Goal: Register for event/course: Sign up to attend an event or enroll in a course

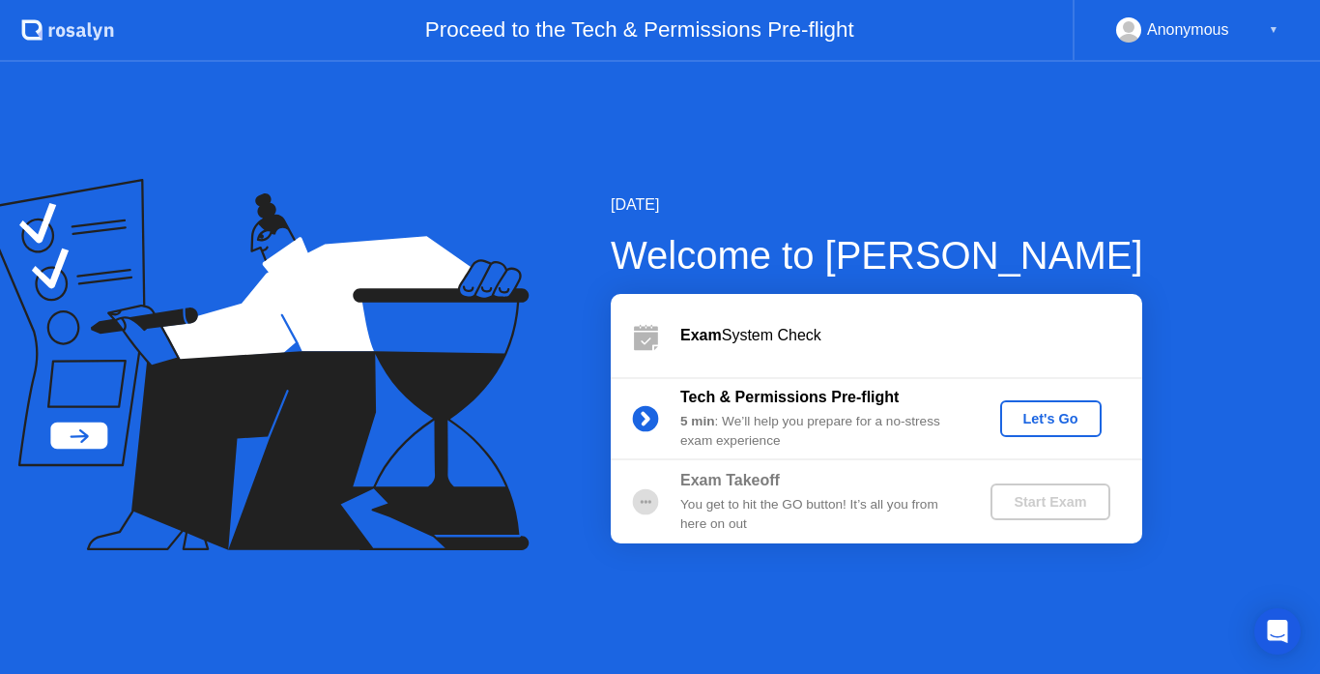
click at [1039, 422] on div "Let's Go" at bounding box center [1051, 418] width 86 height 15
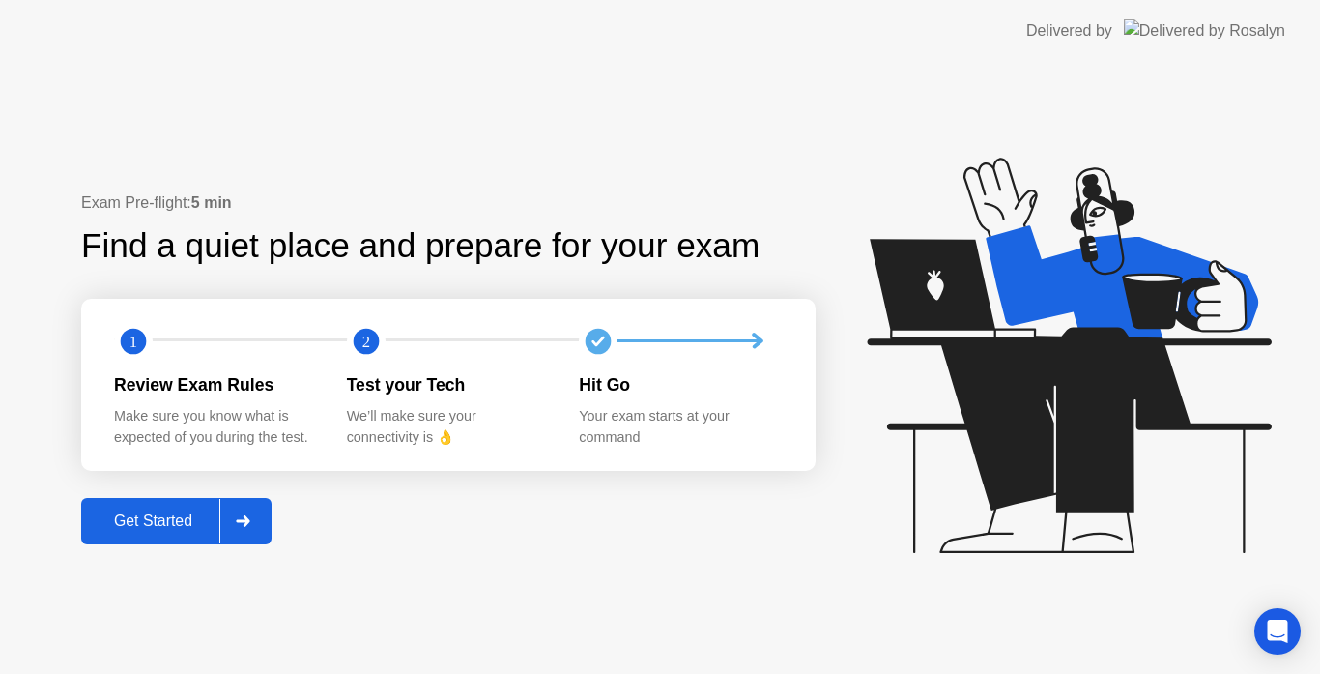
click at [187, 518] on div "Get Started" at bounding box center [153, 520] width 132 height 17
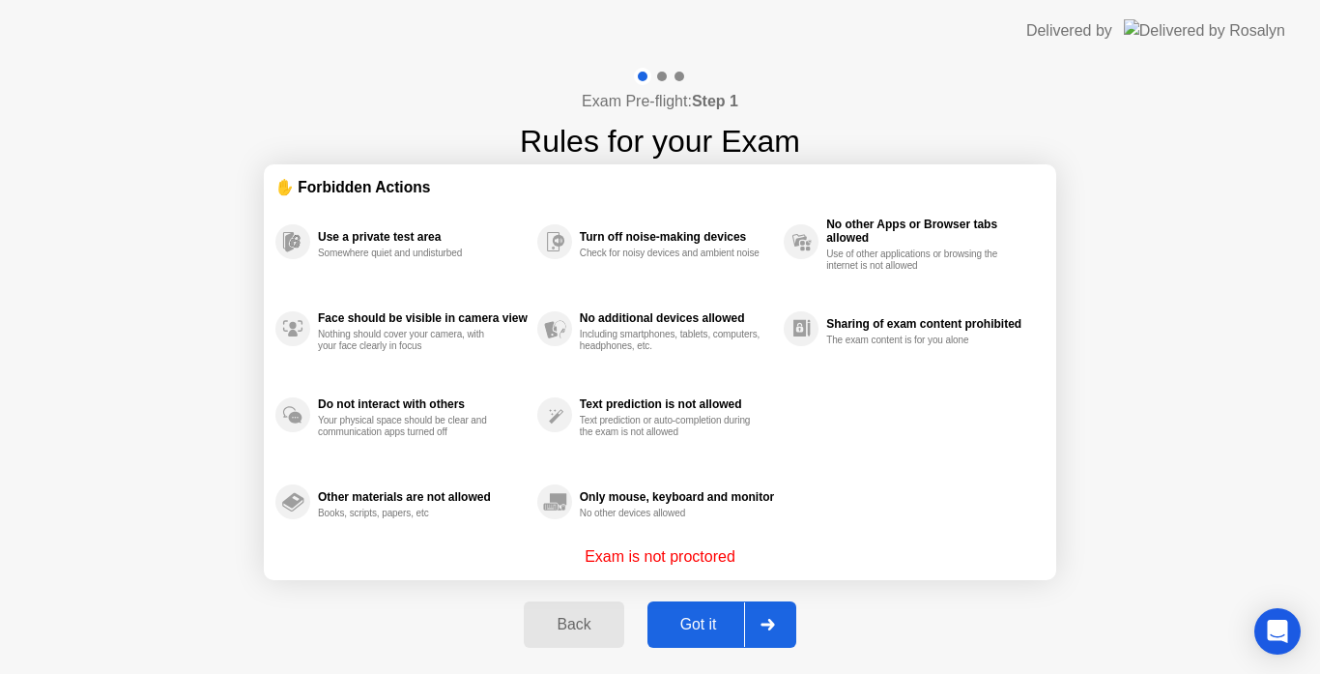
click at [697, 620] on div "Got it" at bounding box center [698, 624] width 91 height 17
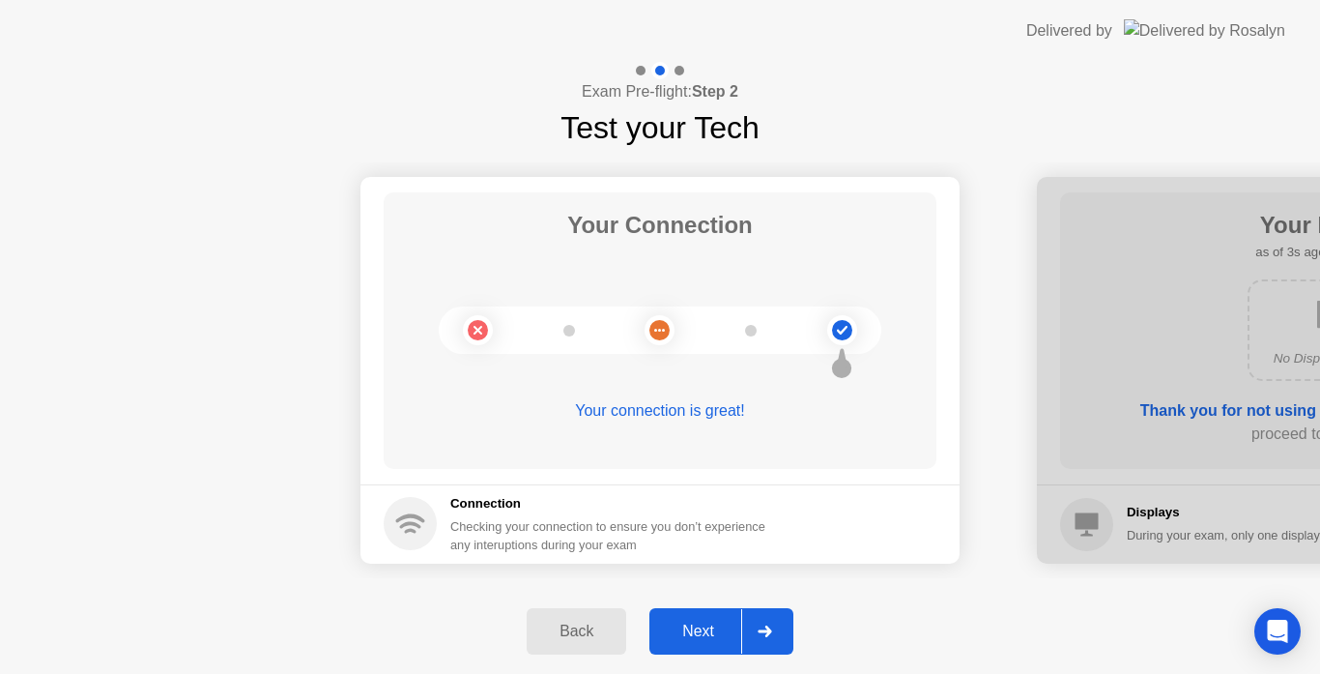
click at [707, 633] on div "Next" at bounding box center [698, 630] width 86 height 17
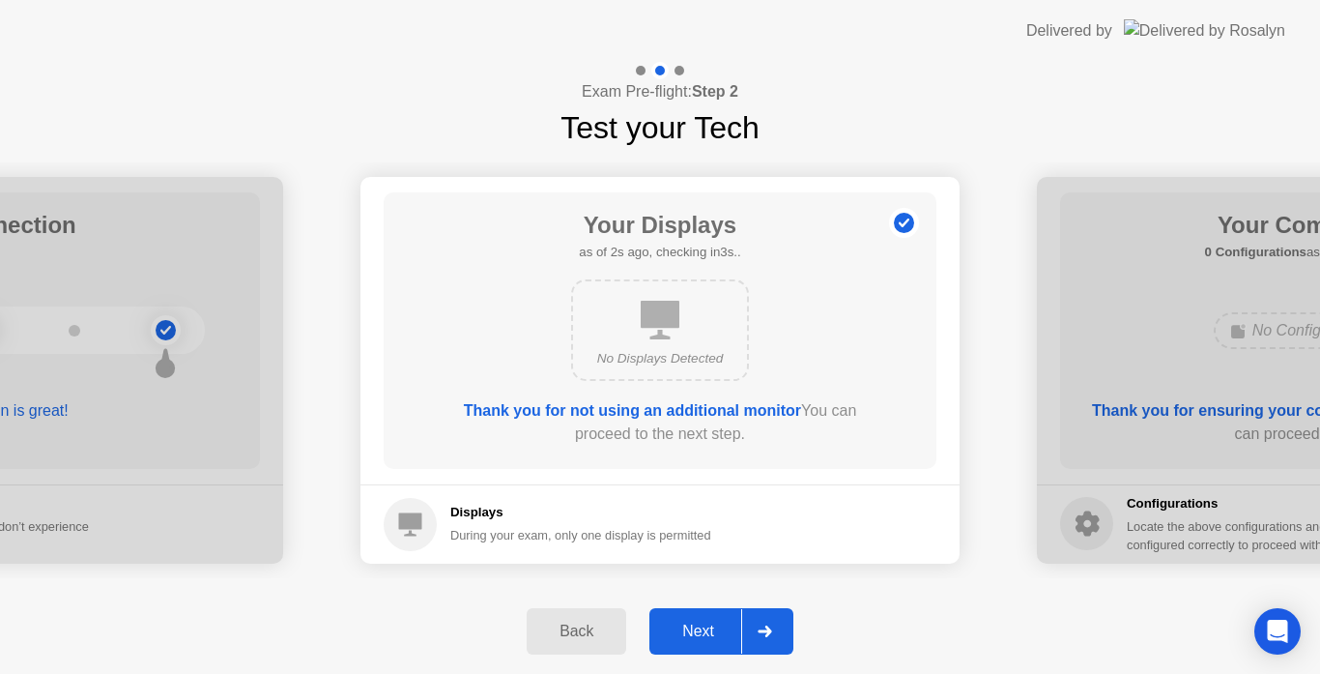
click at [718, 631] on div "Next" at bounding box center [698, 630] width 86 height 17
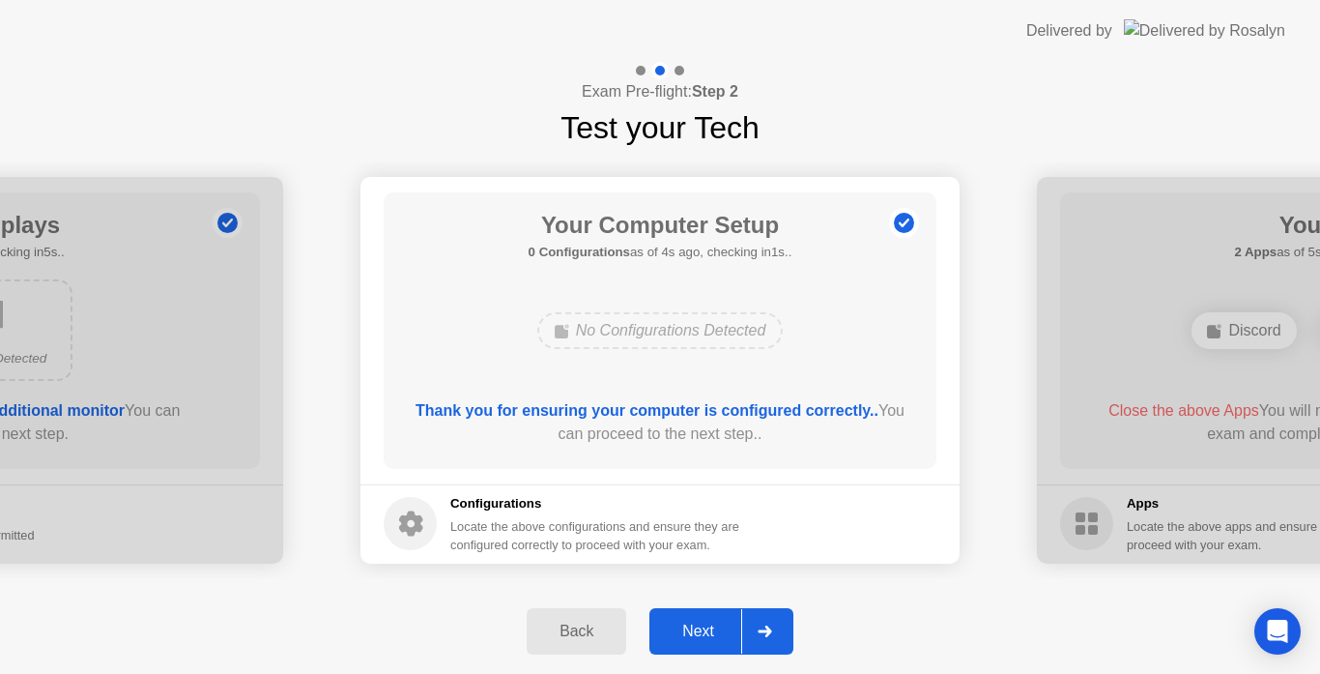
click at [709, 632] on div "Next" at bounding box center [698, 630] width 86 height 17
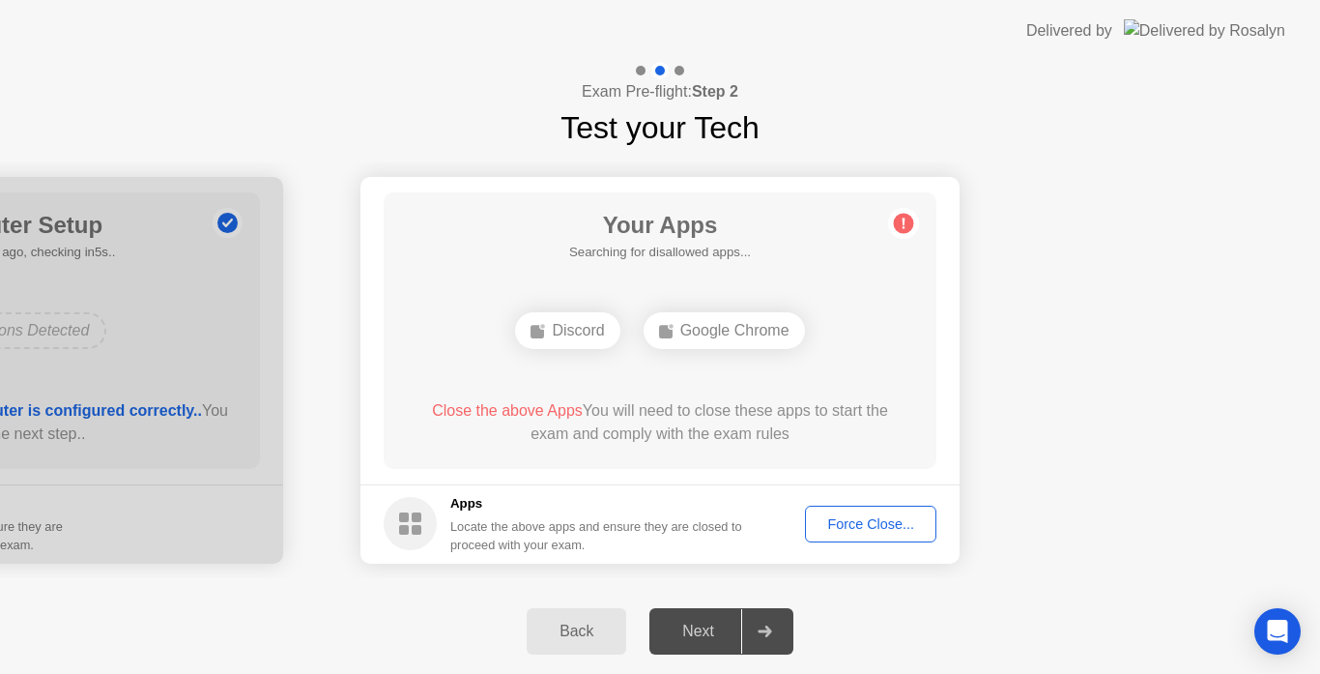
click at [853, 527] on div "Force Close..." at bounding box center [871, 523] width 118 height 15
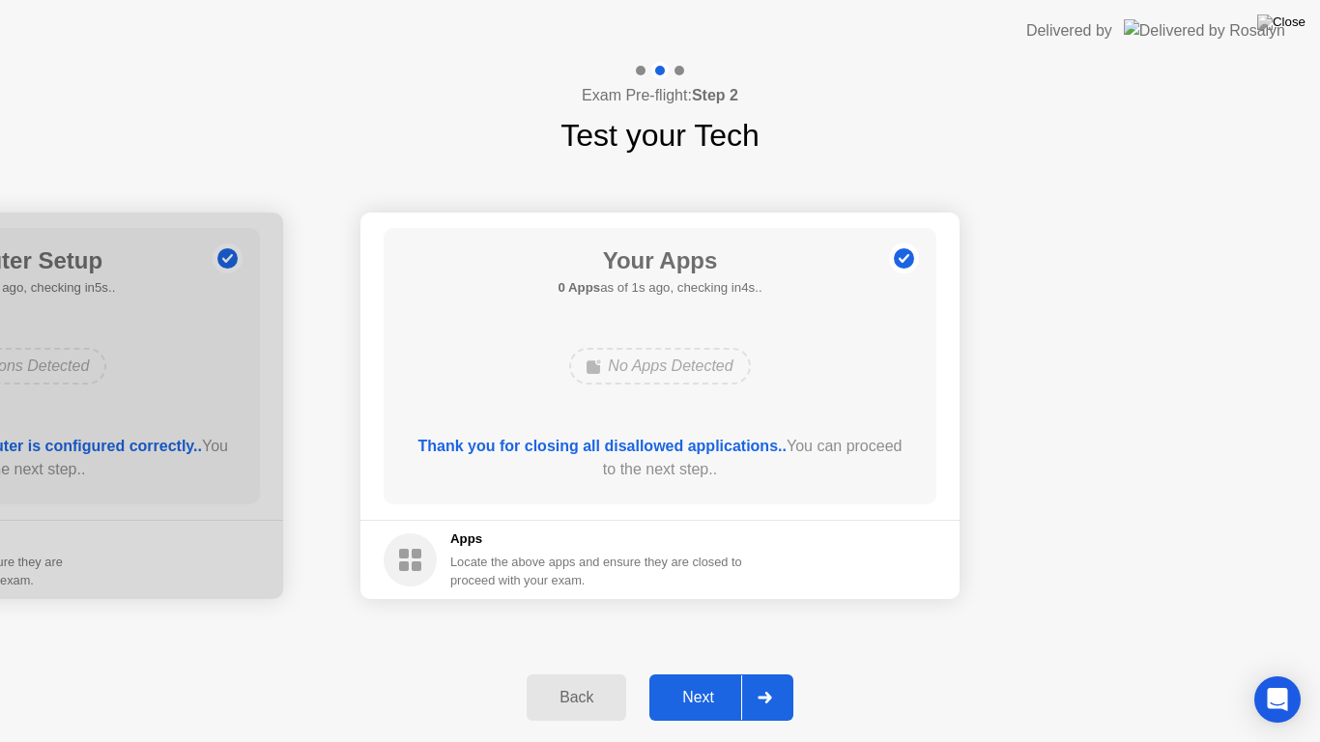
click at [706, 673] on div "Next" at bounding box center [698, 697] width 86 height 17
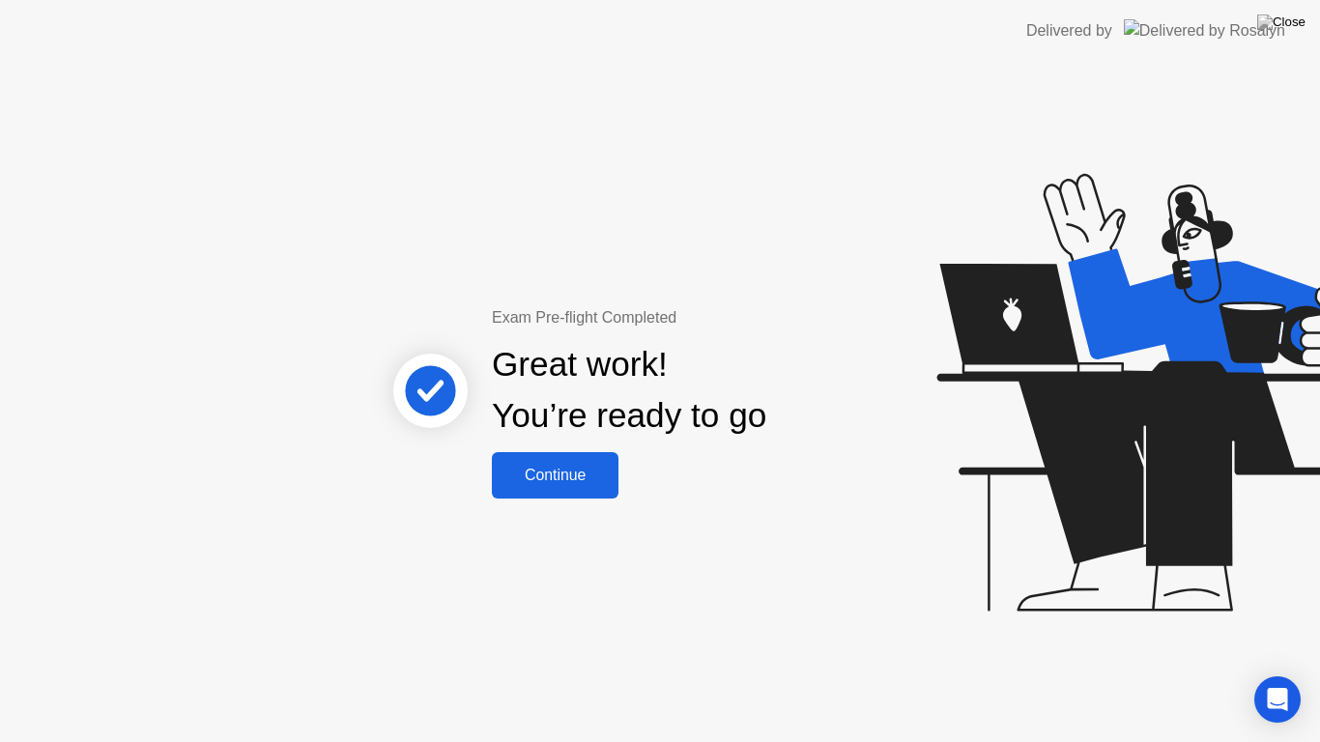
click at [564, 488] on button "Continue" at bounding box center [555, 475] width 127 height 46
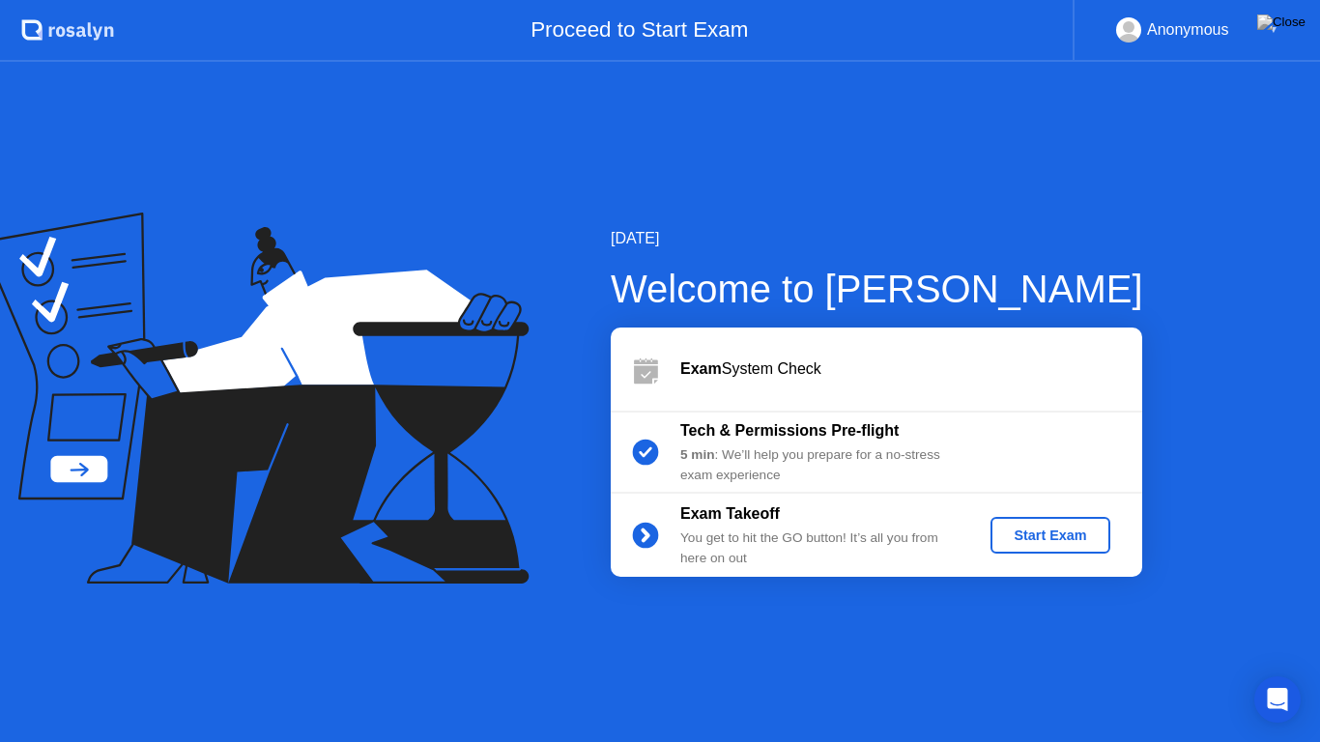
click at [1266, 28] on div "Anonymous ▼" at bounding box center [1197, 29] width 162 height 25
click at [1195, 35] on div "Anonymous" at bounding box center [1188, 29] width 82 height 25
click at [1272, 27] on div "▼" at bounding box center [1274, 29] width 10 height 25
click at [1027, 426] on div "Tech & Permissions Pre-flight 5 min : We’ll help you prepare for a no-stress ex…" at bounding box center [877, 452] width 532 height 83
click at [1049, 534] on div "Start Exam" at bounding box center [1049, 535] width 103 height 15
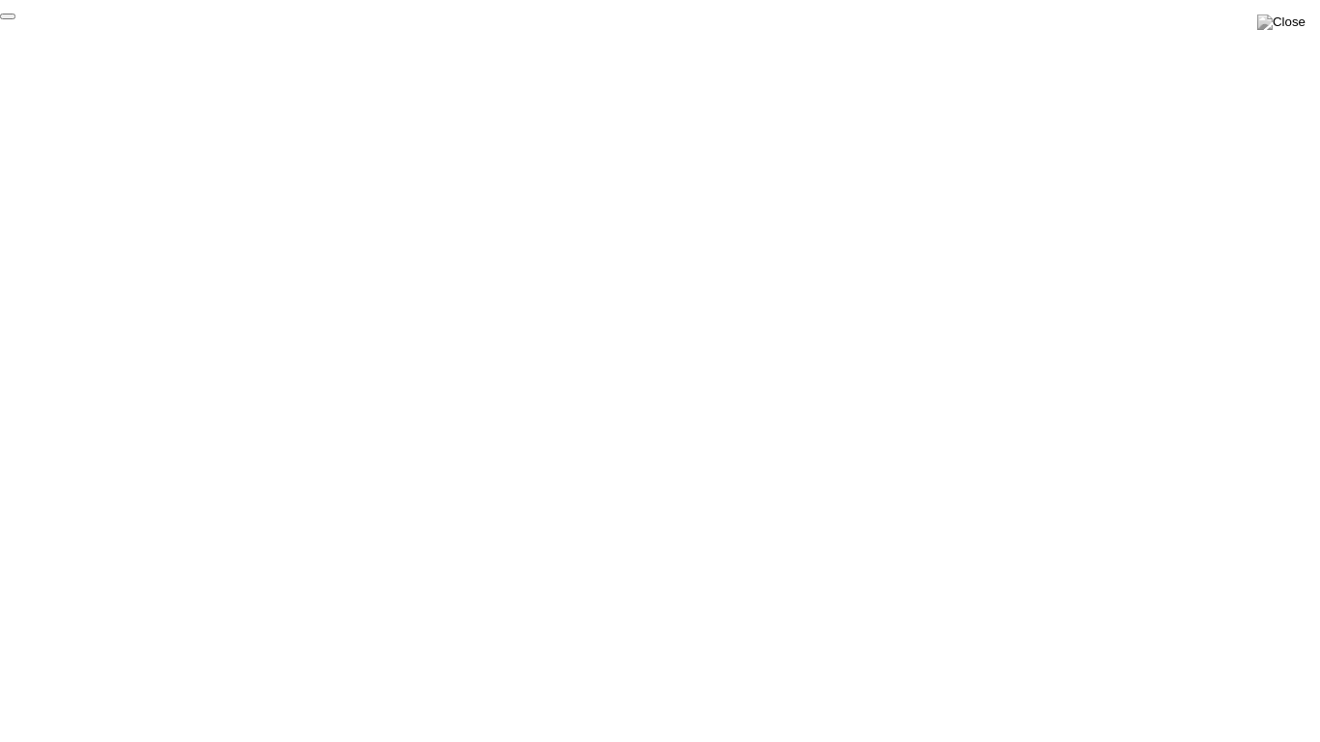
click div "End Proctoring Session"
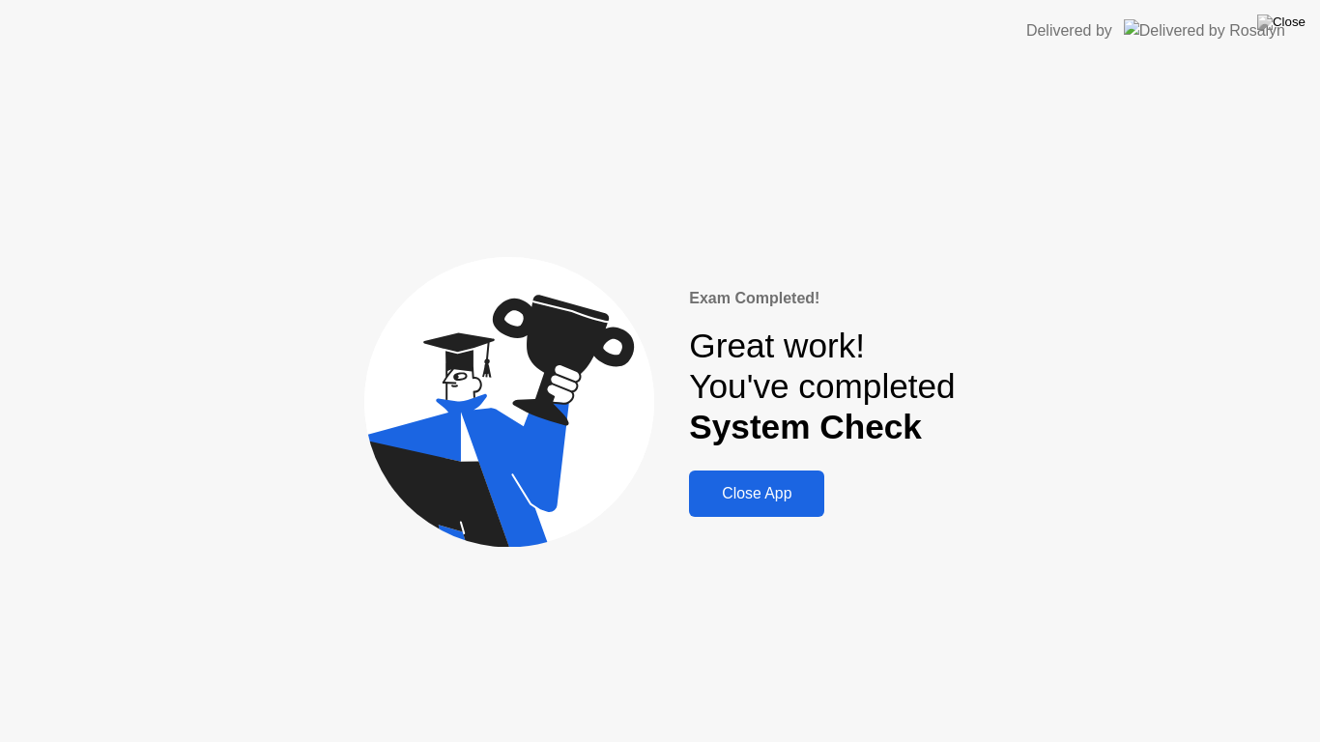
click at [765, 503] on div "Close App" at bounding box center [757, 493] width 124 height 17
